Goal: Navigation & Orientation: Understand site structure

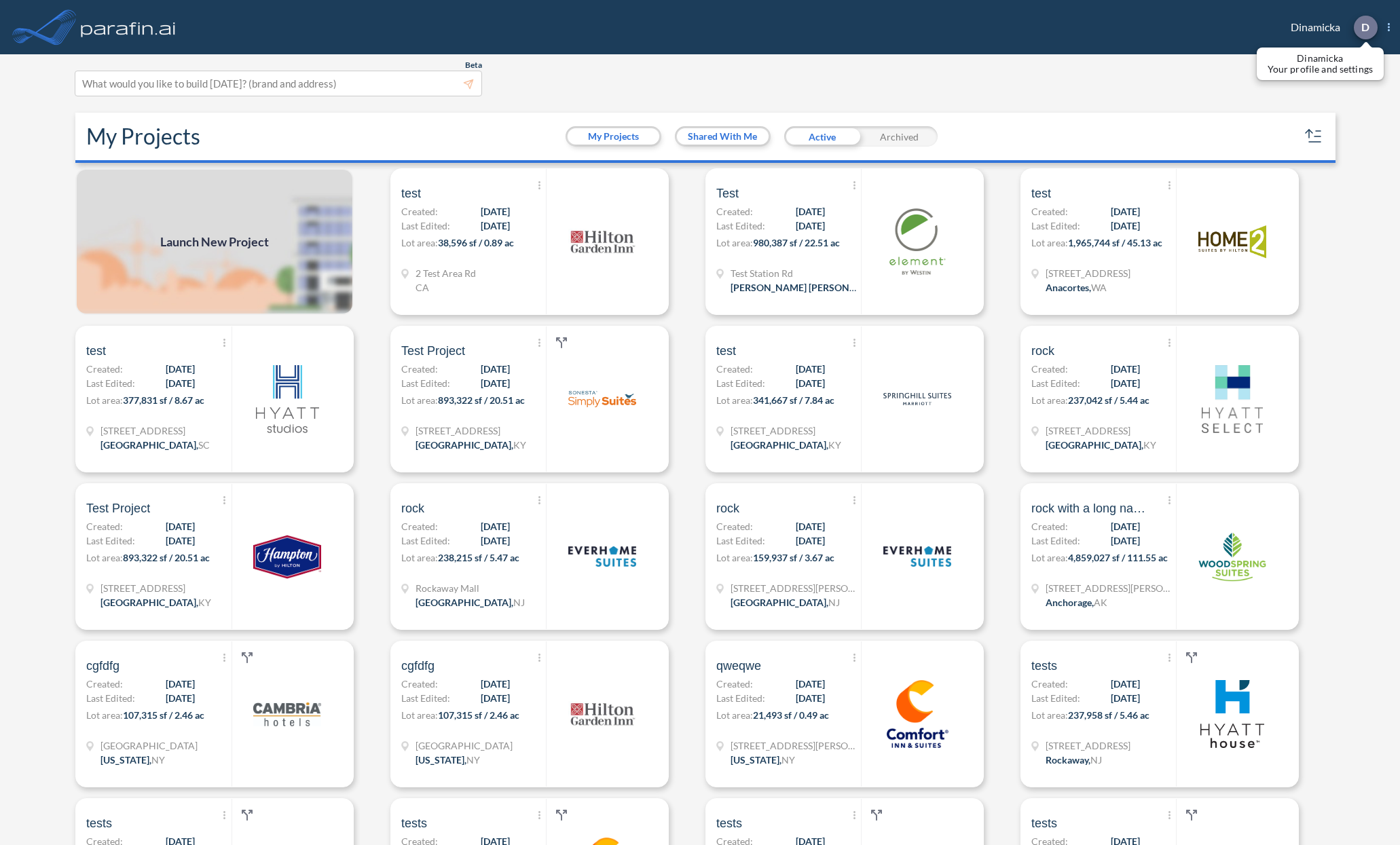
click at [1370, 29] on p "D" at bounding box center [1365, 27] width 8 height 12
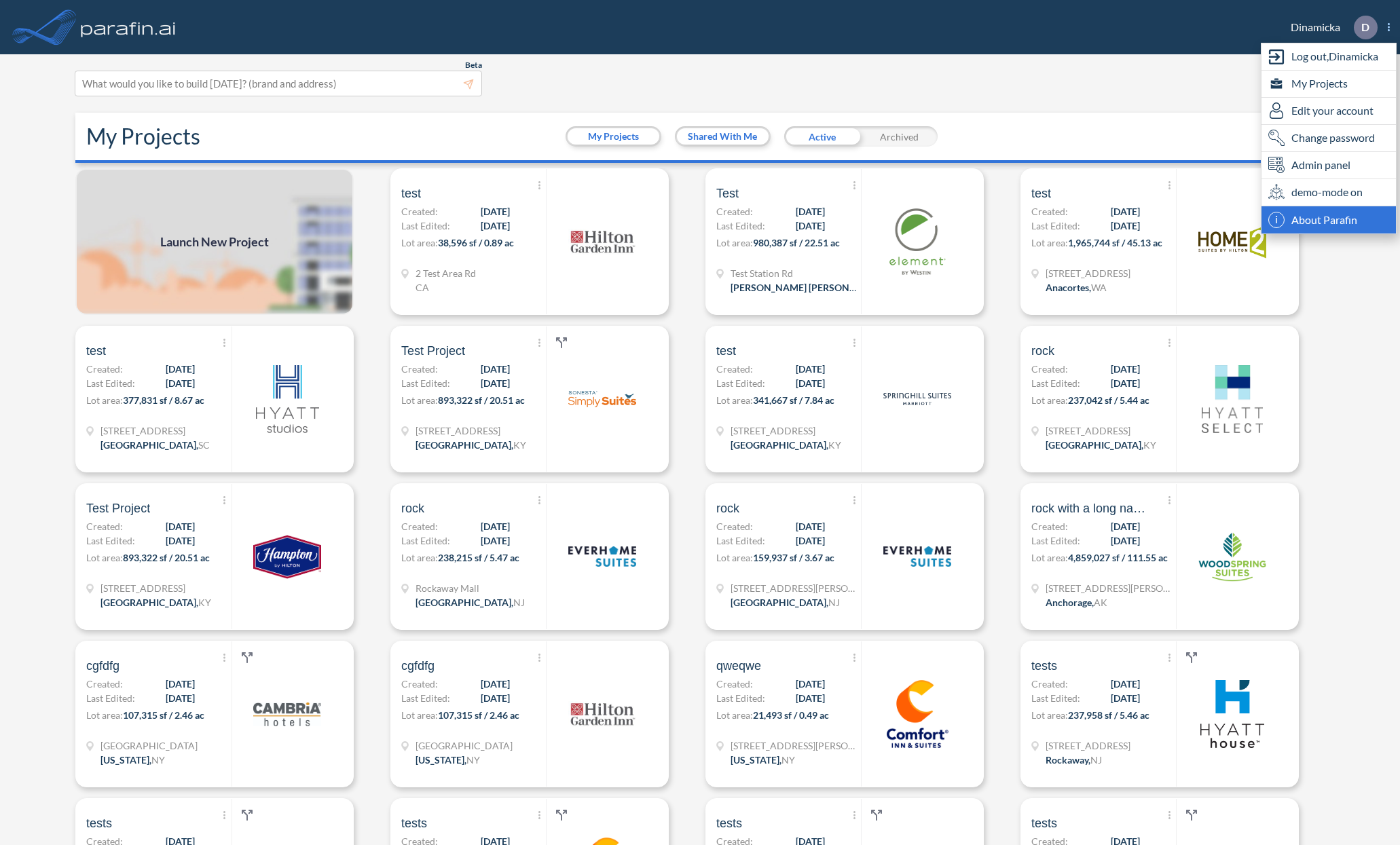
click at [1317, 219] on span "About Parafin" at bounding box center [1324, 219] width 66 height 16
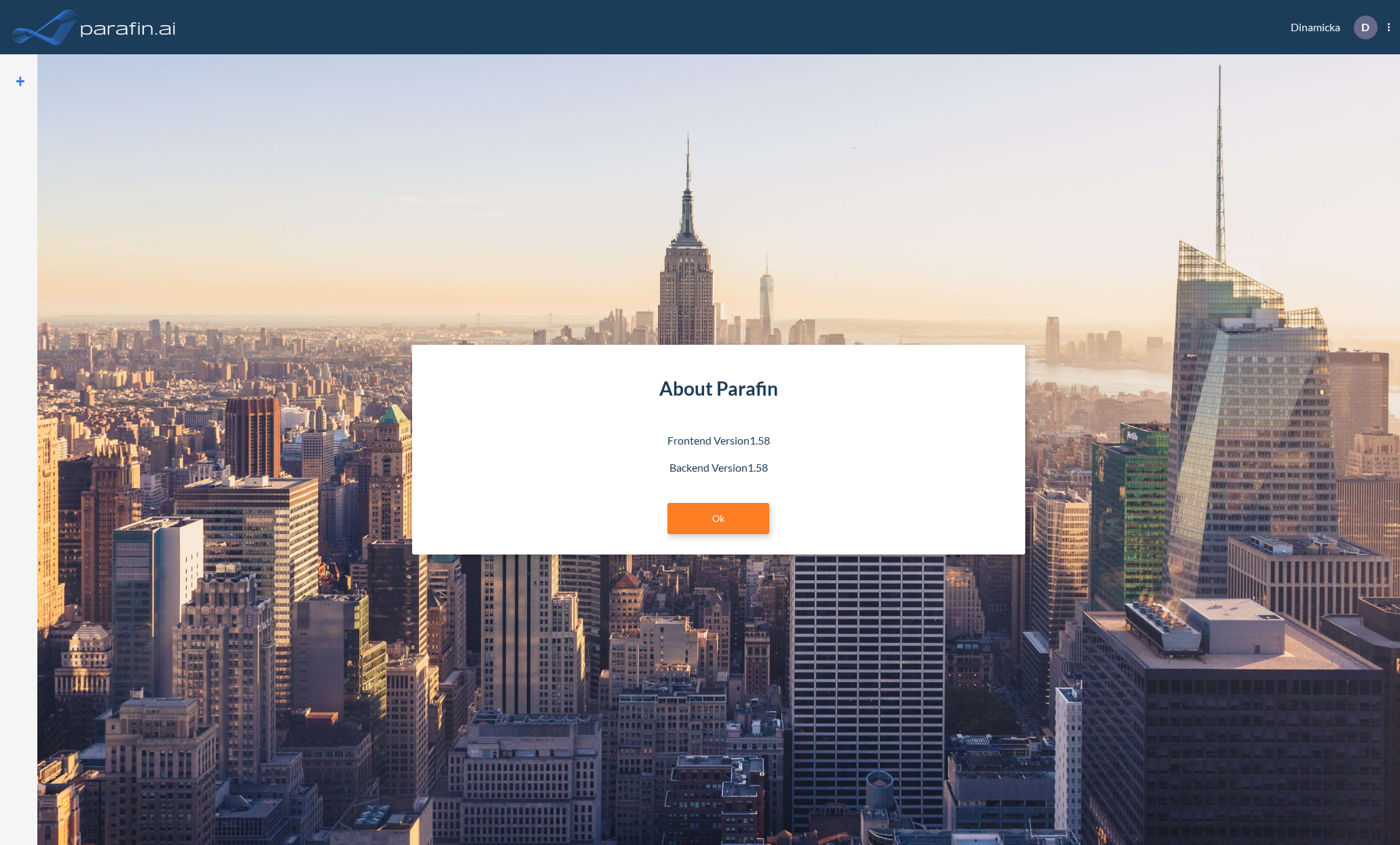
click at [1174, 218] on section "About Parafin Frontend Version 1.58 Backend Version 1.58 Ok" at bounding box center [718, 449] width 1362 height 791
click at [730, 504] on link "Ok" at bounding box center [718, 518] width 102 height 31
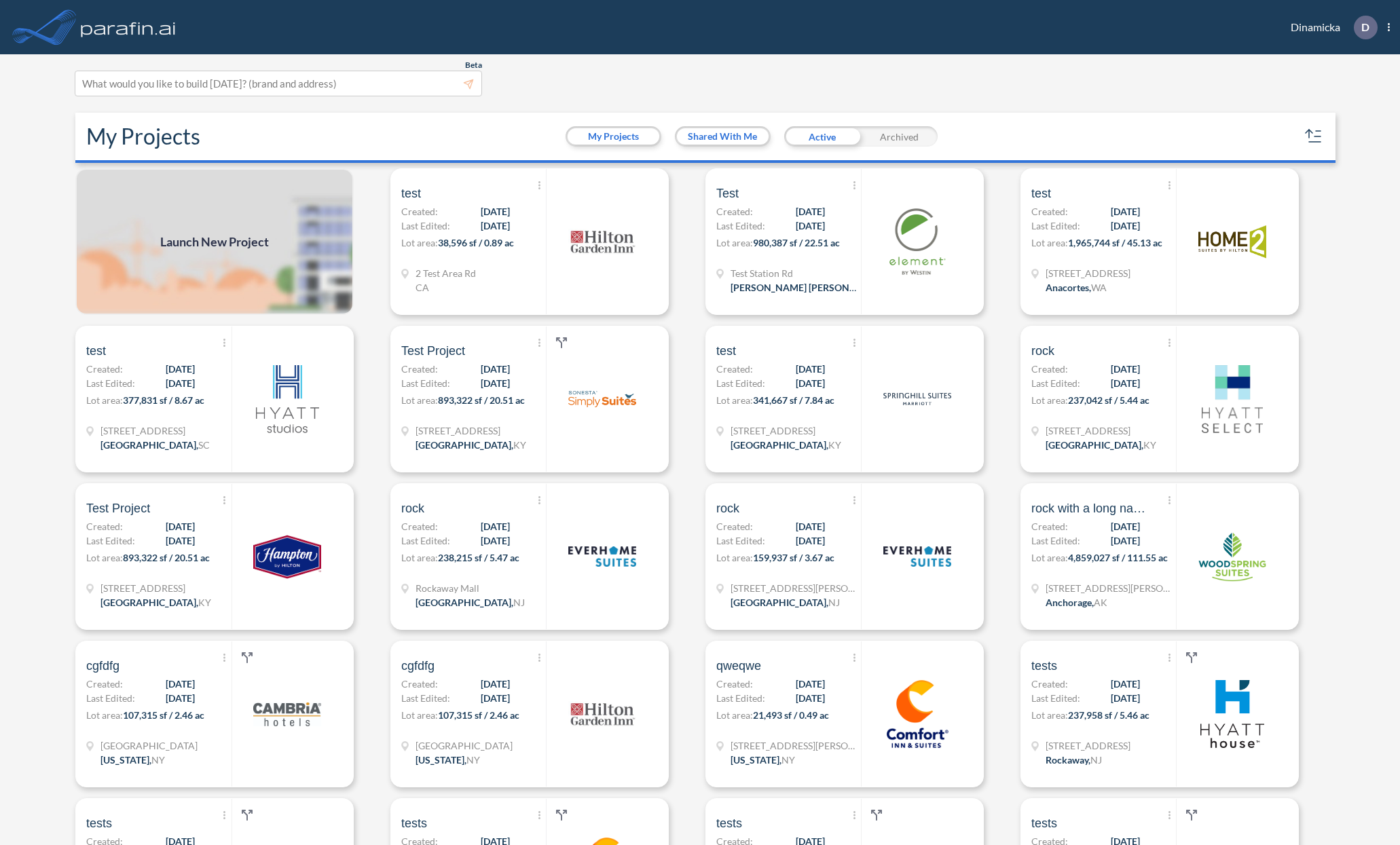
click at [73, 30] on icon at bounding box center [44, 27] width 67 height 37
